Goal: Understand site structure: Understand site structure

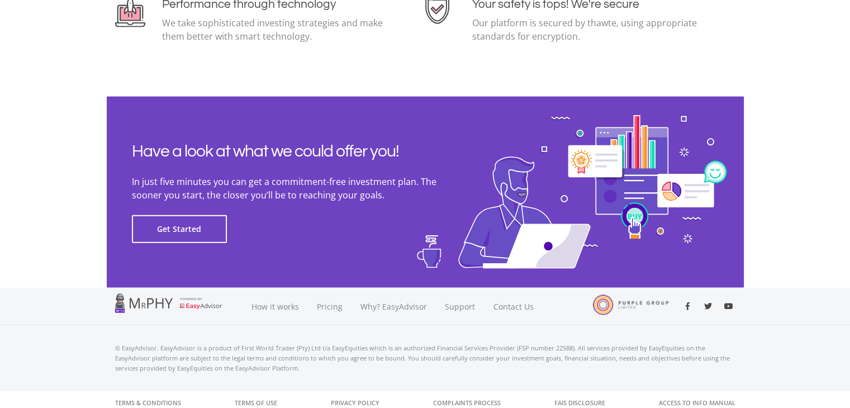
scroll to position [2532, 0]
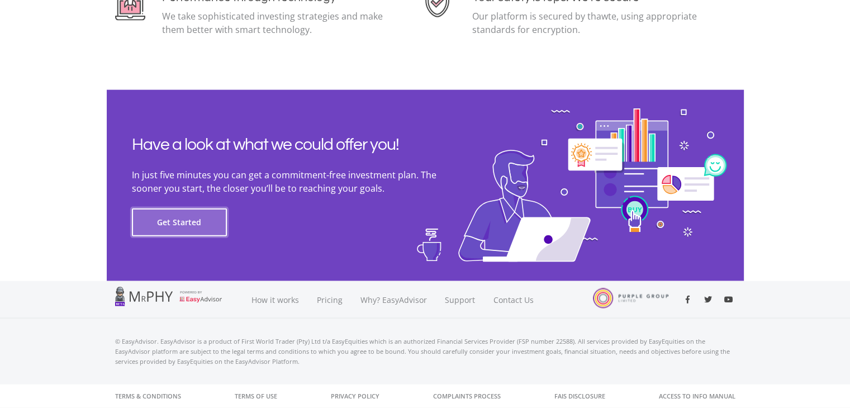
click at [182, 222] on button "Get Started" at bounding box center [179, 223] width 95 height 28
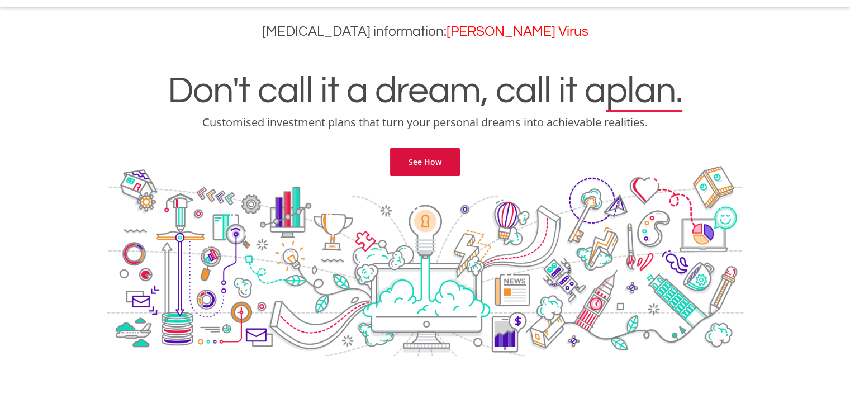
scroll to position [56, 0]
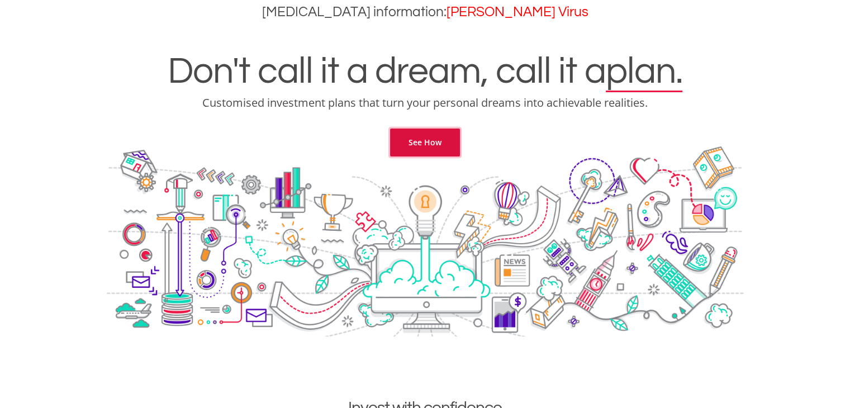
click at [429, 142] on link "See How" at bounding box center [425, 143] width 70 height 28
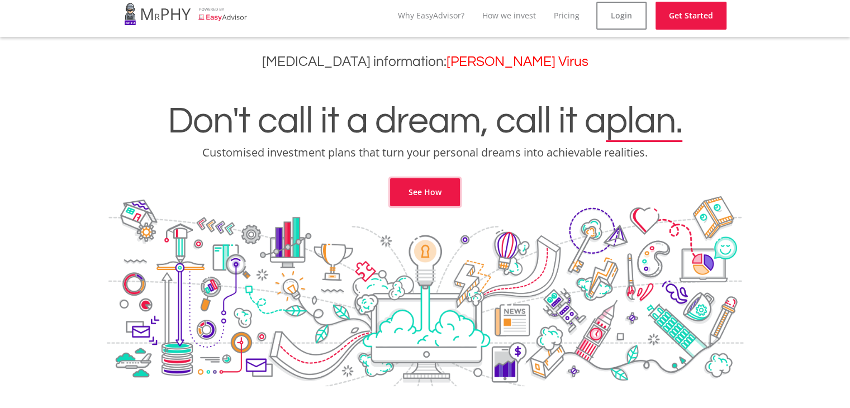
scroll to position [0, 0]
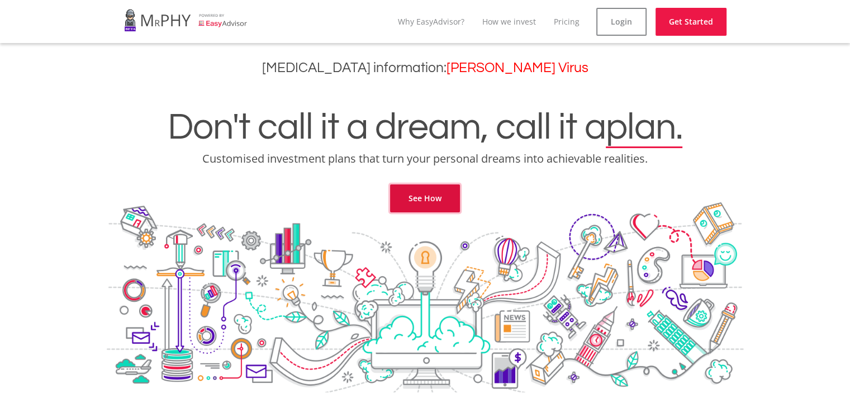
click at [437, 197] on link "See How" at bounding box center [425, 198] width 70 height 28
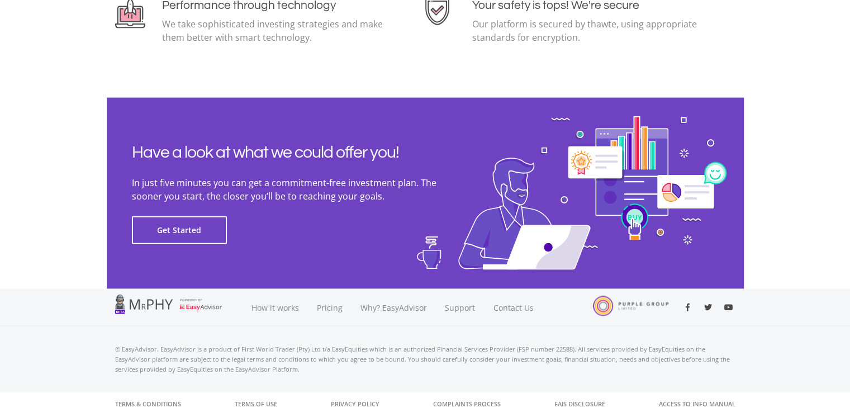
scroll to position [2532, 0]
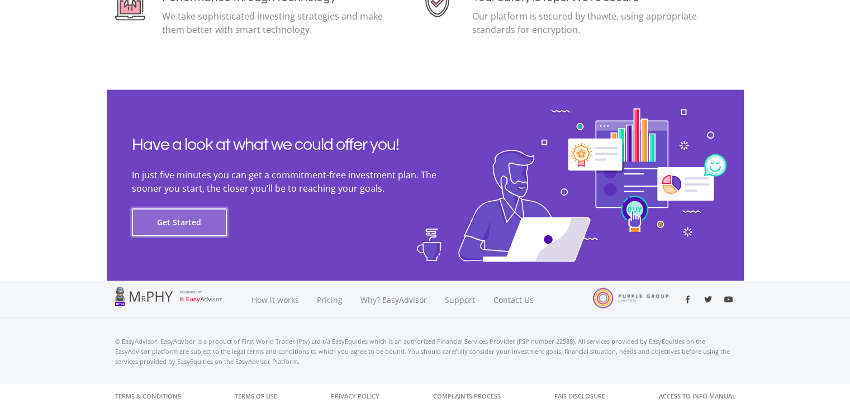
click at [195, 228] on button "Get Started" at bounding box center [179, 223] width 95 height 28
